Goal: Navigation & Orientation: Find specific page/section

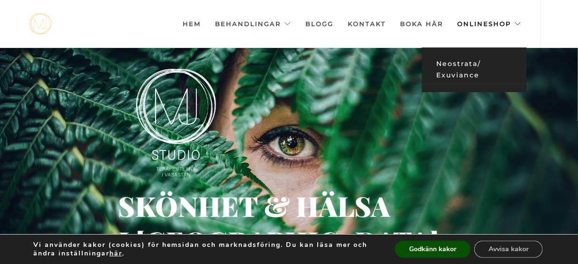
click at [464, 62] on link "Neostrata/ Exuviance" at bounding box center [474, 69] width 105 height 29
click at [467, 62] on link "Neostrata/ Exuviance" at bounding box center [474, 69] width 105 height 29
